Goal: Task Accomplishment & Management: Use online tool/utility

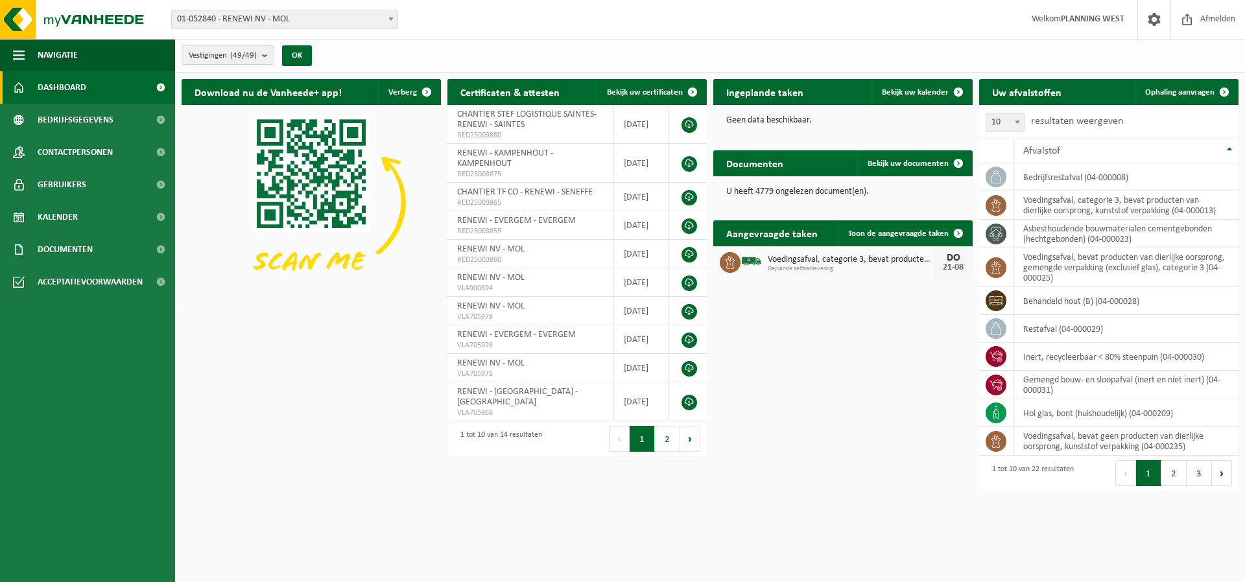
drag, startPoint x: 1204, startPoint y: 84, endPoint x: 1171, endPoint y: 119, distance: 48.2
click at [1204, 84] on link "Ophaling aanvragen" at bounding box center [1186, 92] width 102 height 26
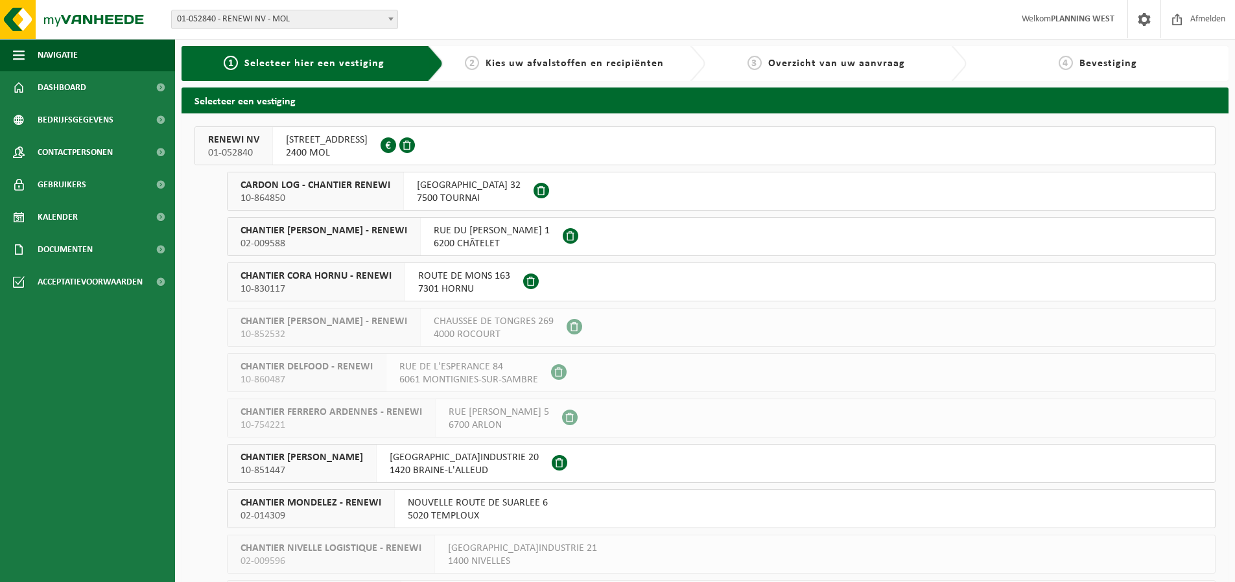
click at [468, 165] on button "RENEWI NV 01-052840 BERKEBOSSENLAAN 7 2400 MOL 0437.748.330" at bounding box center [705, 145] width 1021 height 39
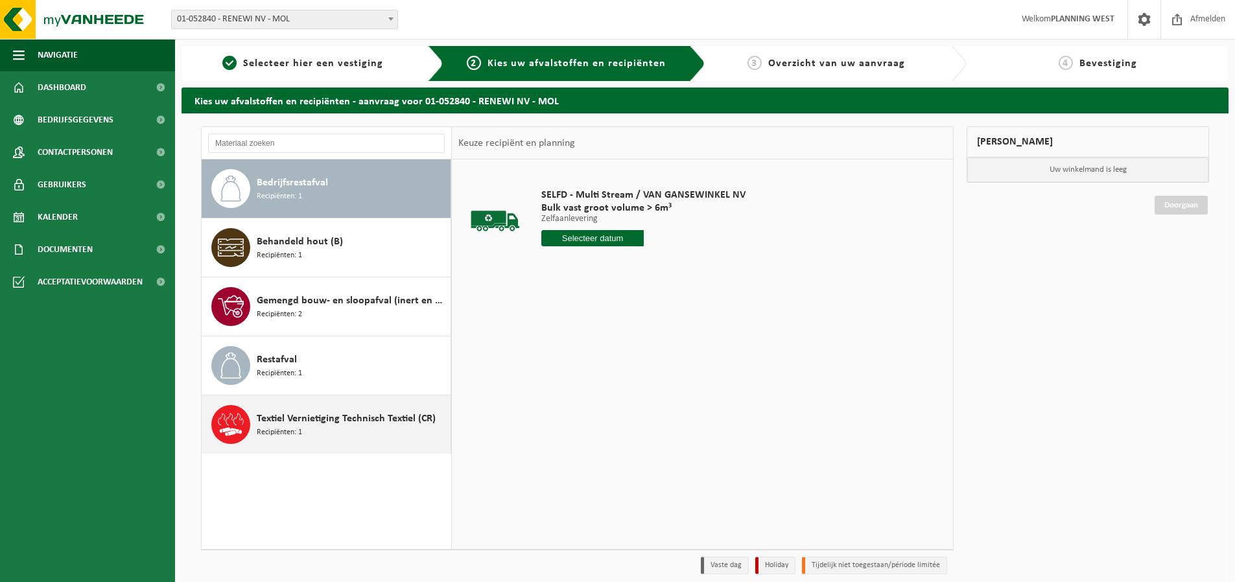
click at [368, 419] on span "Textiel Vernietiging Technisch Textiel (CR)" at bounding box center [346, 419] width 179 height 16
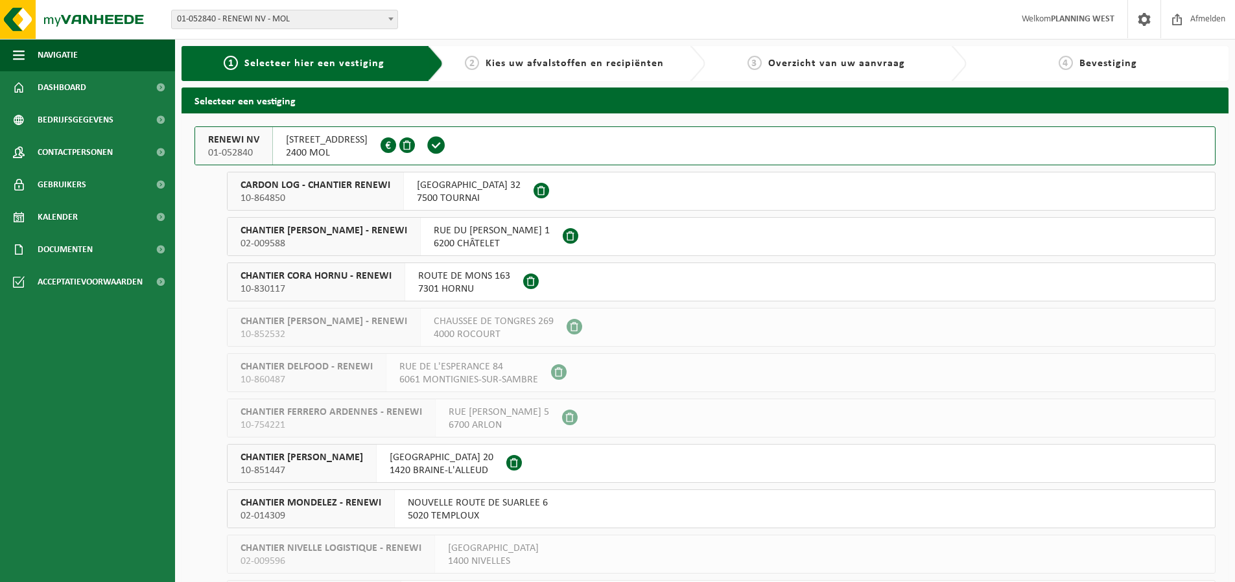
scroll to position [1632, 0]
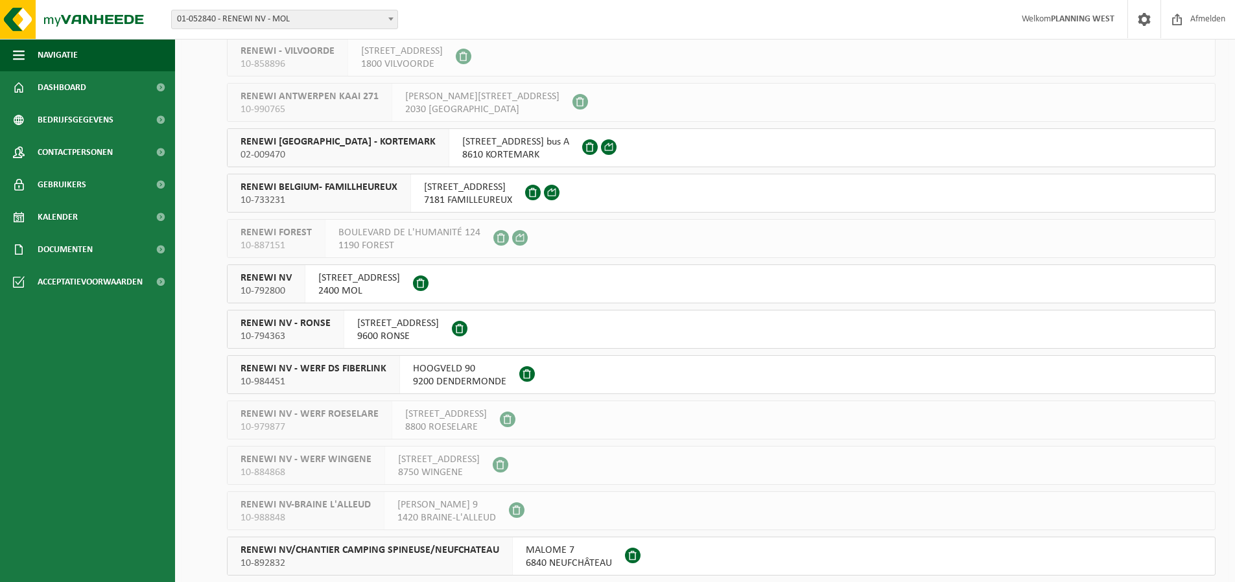
click at [491, 290] on button "RENEWI NV 10-792800 BERKEBOSSENLAAN 7 2400 MOL" at bounding box center [721, 284] width 989 height 39
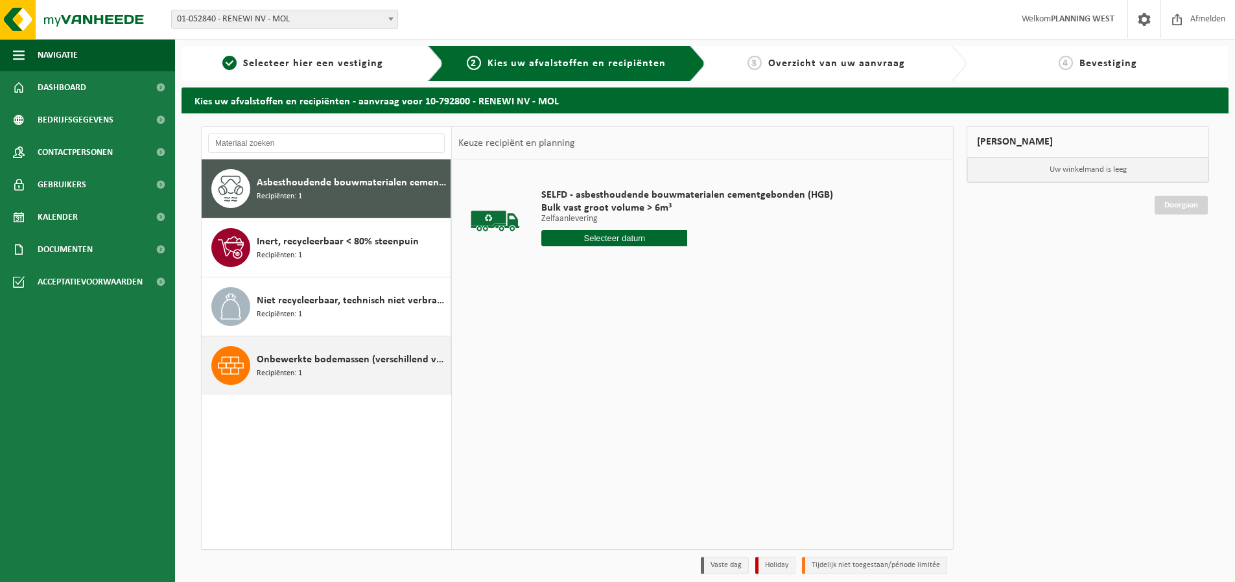
click at [384, 372] on div "Onbewerkte bodemassen (verschillend van huisvuilverbrandingsinstallatie, non bi…" at bounding box center [352, 365] width 191 height 39
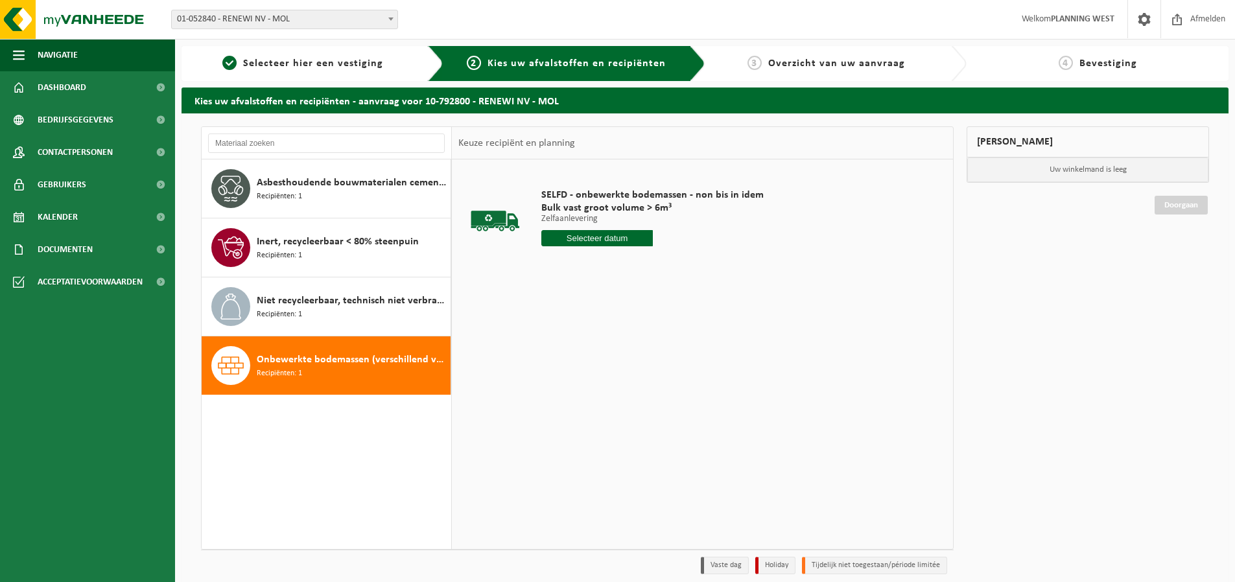
click at [637, 241] on input "text" at bounding box center [598, 238] width 112 height 16
click at [625, 379] on div "21" at bounding box center [622, 374] width 23 height 21
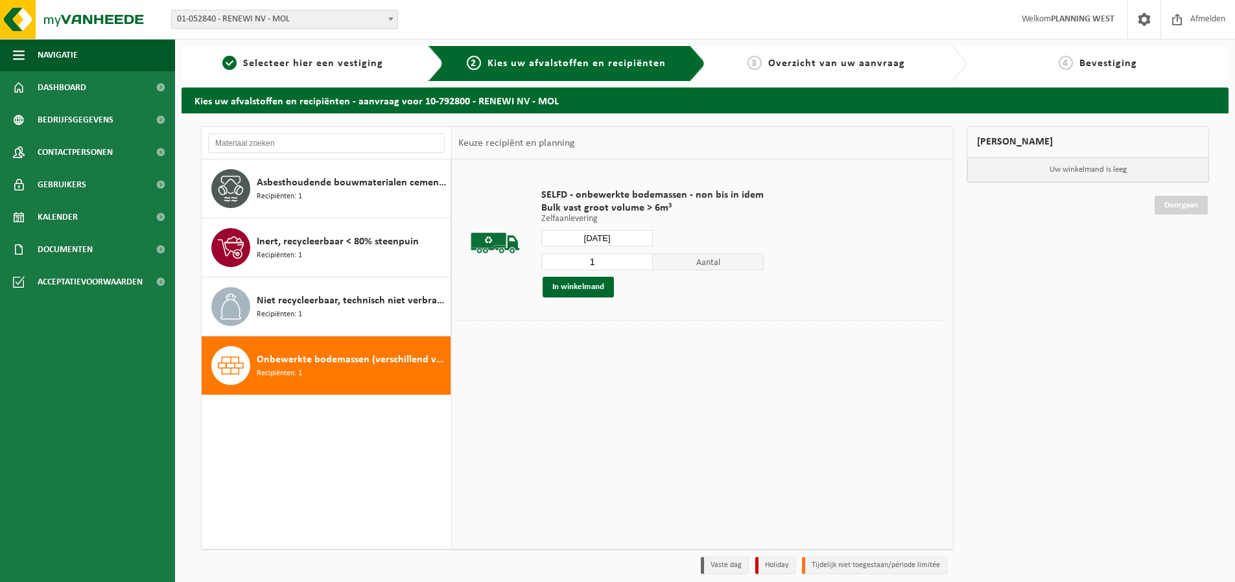
type input "Van 2025-08-21"
click at [582, 300] on div "SELFD - onbewerkte bodemassen - non bis in idem Bulk vast groot volume > 6m³ Ze…" at bounding box center [652, 243] width 235 height 135
click at [592, 290] on button "In winkelmand" at bounding box center [578, 287] width 71 height 21
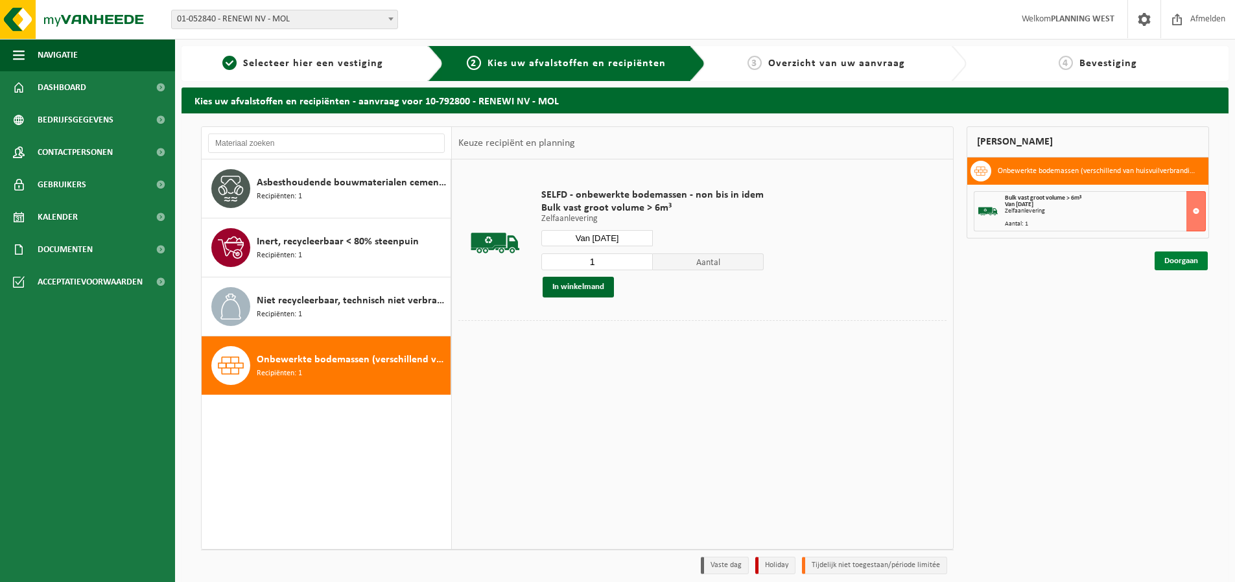
click at [1167, 259] on link "Doorgaan" at bounding box center [1181, 261] width 53 height 19
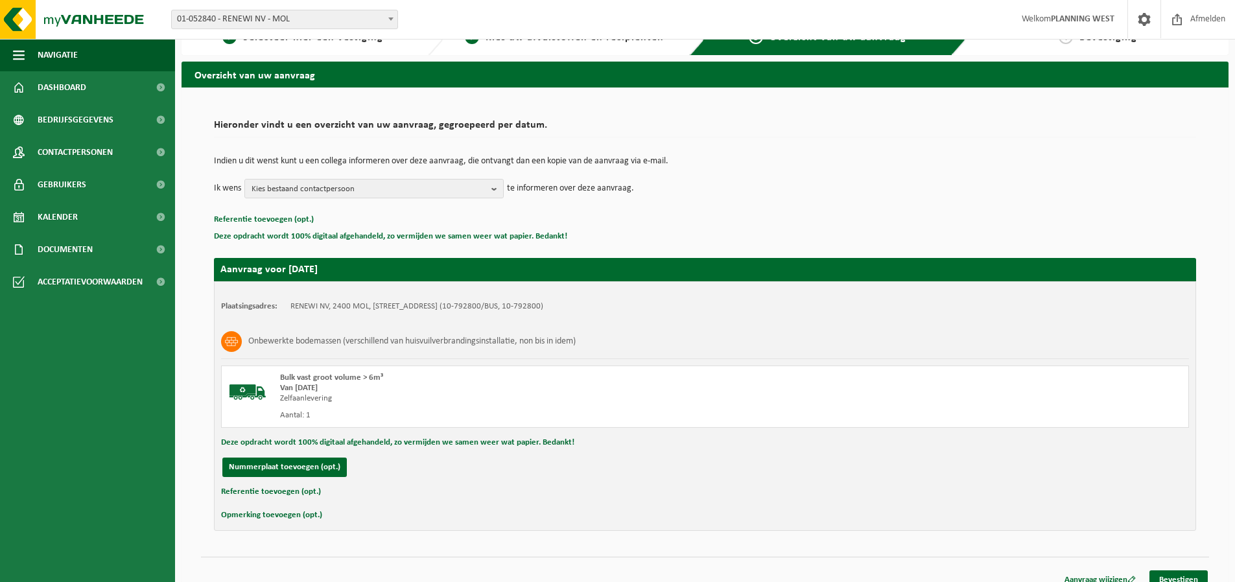
scroll to position [40, 0]
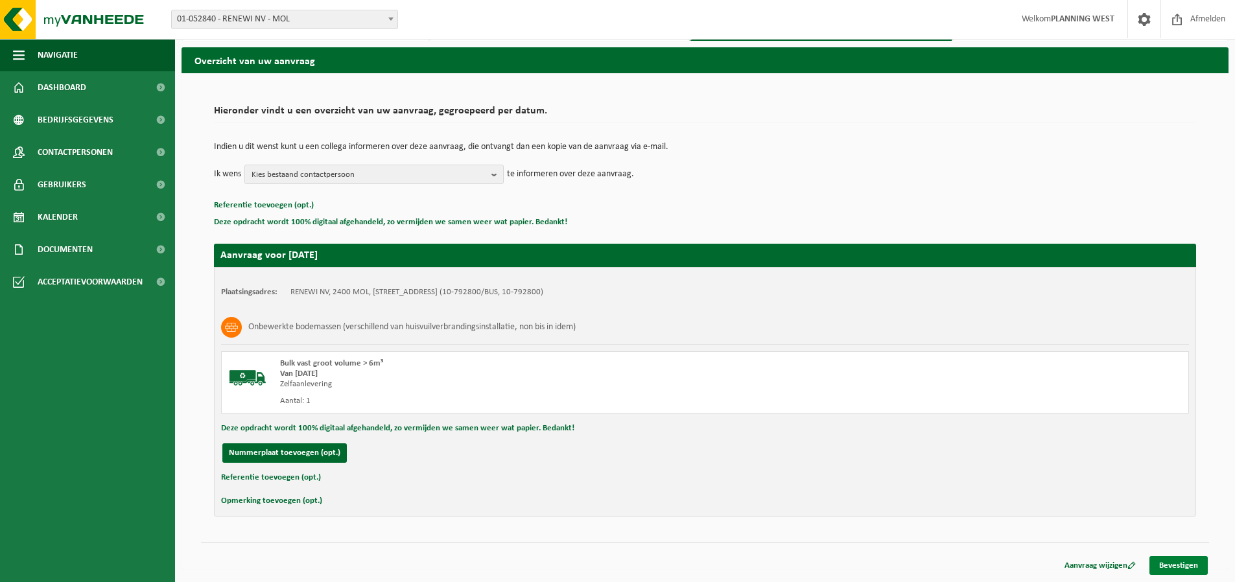
click at [1201, 573] on link "Bevestigen" at bounding box center [1179, 565] width 58 height 19
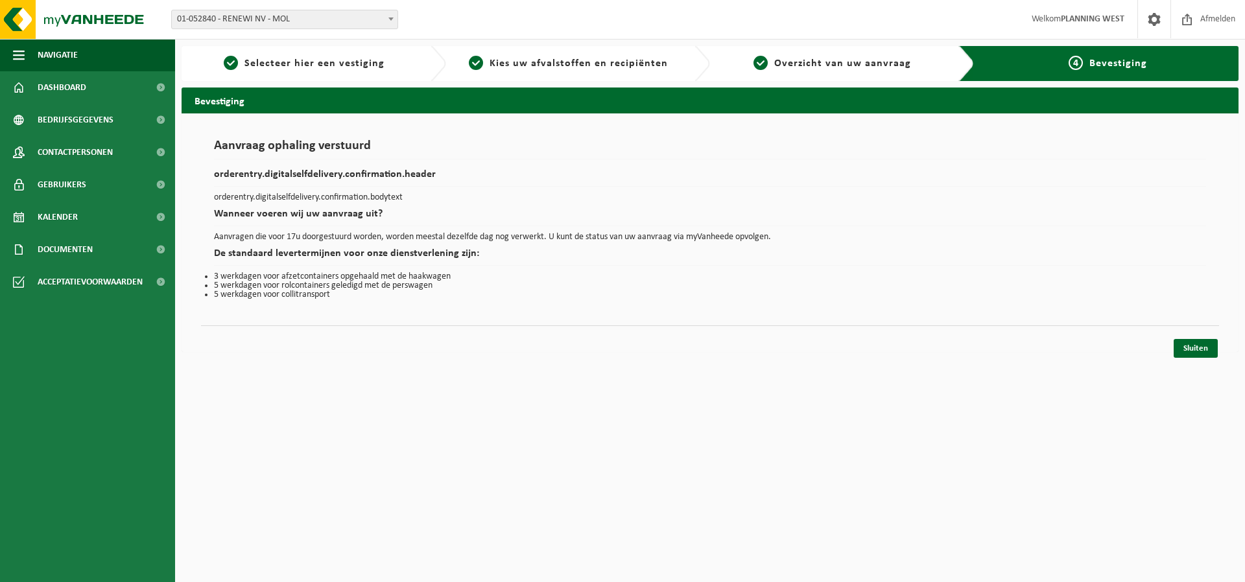
click at [700, 431] on html "Vestiging: 01-052840 - RENEWI NV - MOL 10-864850 - CARDON LOG - CHANTIER RENEWI…" at bounding box center [622, 291] width 1245 height 582
